Goal: Transaction & Acquisition: Purchase product/service

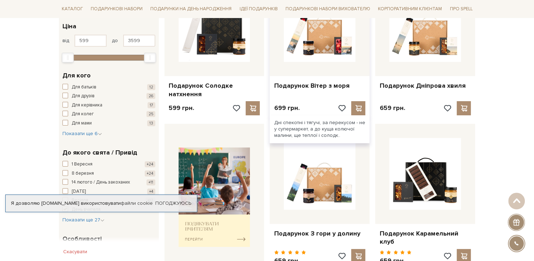
scroll to position [177, 0]
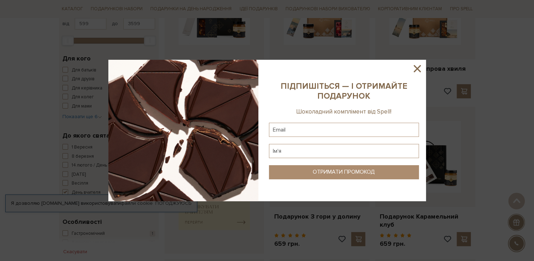
click at [421, 66] on icon at bounding box center [417, 69] width 12 height 12
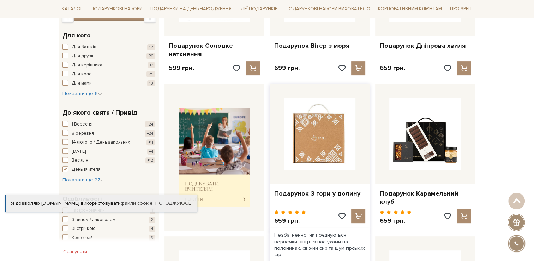
scroll to position [212, 0]
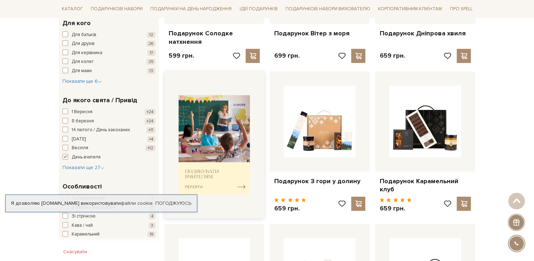
click at [218, 166] on img at bounding box center [215, 144] width 72 height 99
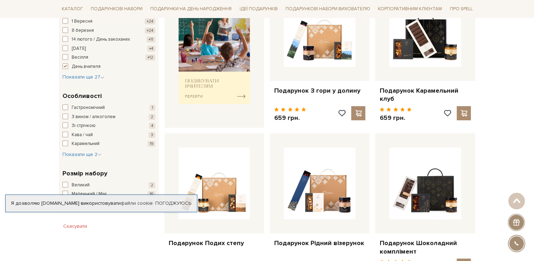
scroll to position [318, 0]
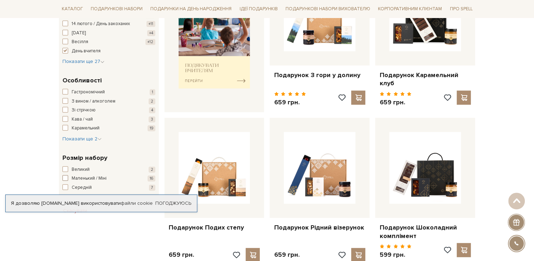
click at [64, 176] on span "button" at bounding box center [66, 178] width 6 height 6
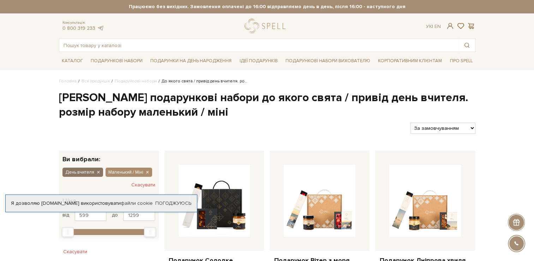
click at [97, 170] on icon "button" at bounding box center [98, 172] width 4 height 6
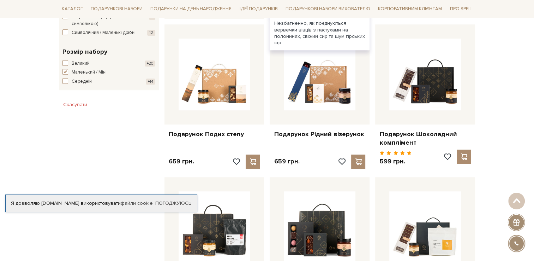
scroll to position [424, 0]
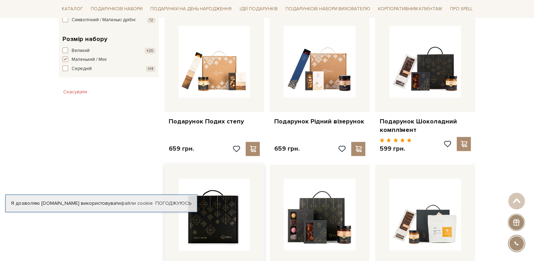
click at [220, 210] on img at bounding box center [215, 214] width 72 height 72
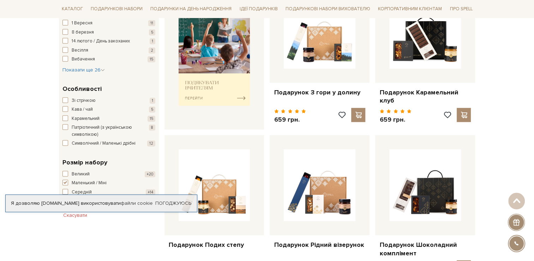
scroll to position [283, 0]
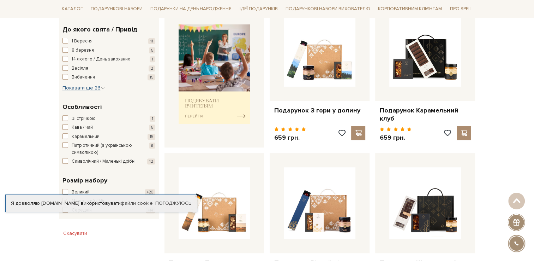
click at [84, 87] on span "Показати ще 26" at bounding box center [84, 88] width 42 height 6
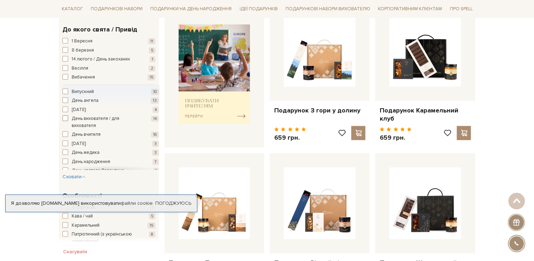
click at [83, 120] on span "День вихователя / для вихователя" at bounding box center [106, 122] width 68 height 14
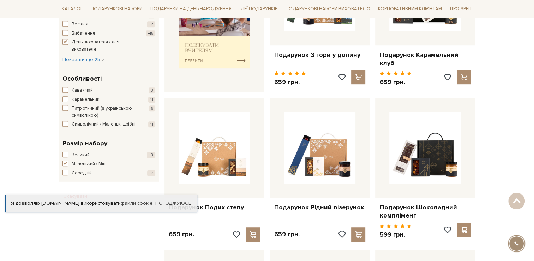
scroll to position [353, 0]
click at [73, 158] on span "Великий" at bounding box center [81, 154] width 18 height 7
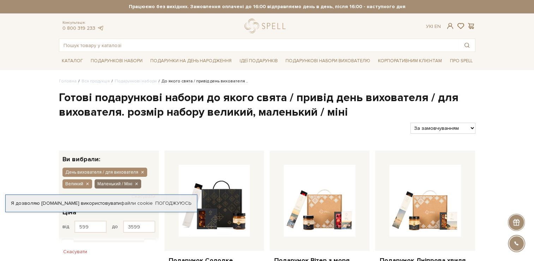
click at [136, 183] on icon "button" at bounding box center [136, 184] width 4 height 6
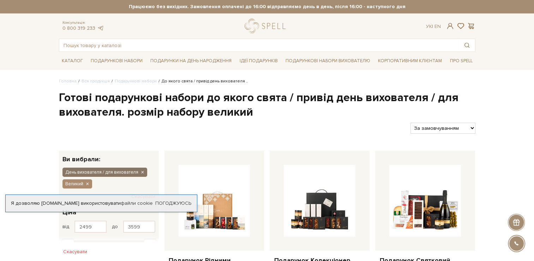
click at [142, 171] on icon "button" at bounding box center [142, 172] width 4 height 6
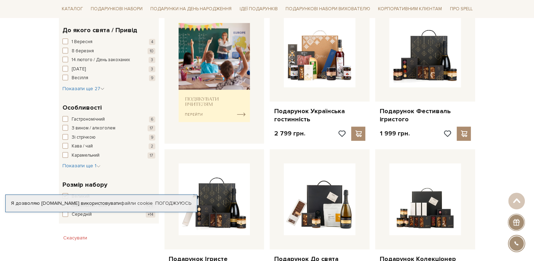
scroll to position [212, 0]
